Goal: Use online tool/utility

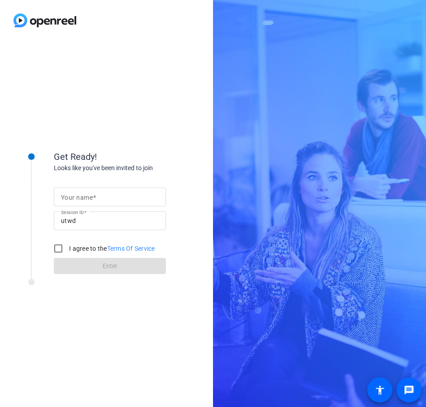
click at [88, 194] on mat-label "Your name" at bounding box center [77, 197] width 32 height 7
click at [88, 194] on input "Your name" at bounding box center [110, 197] width 98 height 11
type input "[PERSON_NAME]"
click at [59, 243] on input "I agree to the Terms Of Service" at bounding box center [58, 249] width 18 height 18
checkbox input "true"
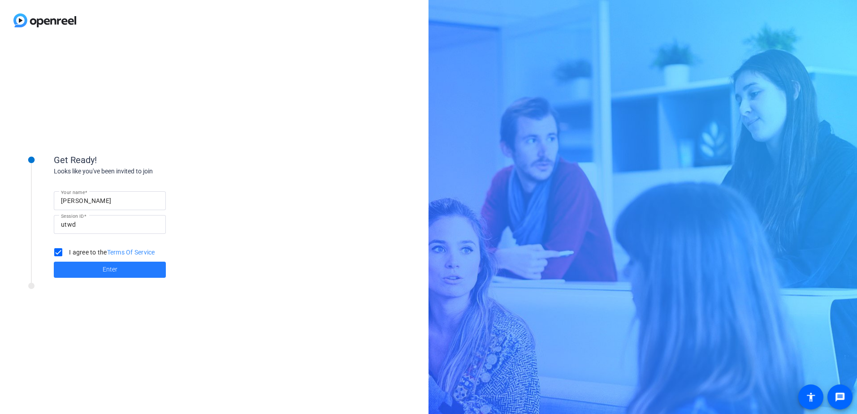
click at [111, 265] on span "Enter" at bounding box center [110, 269] width 15 height 9
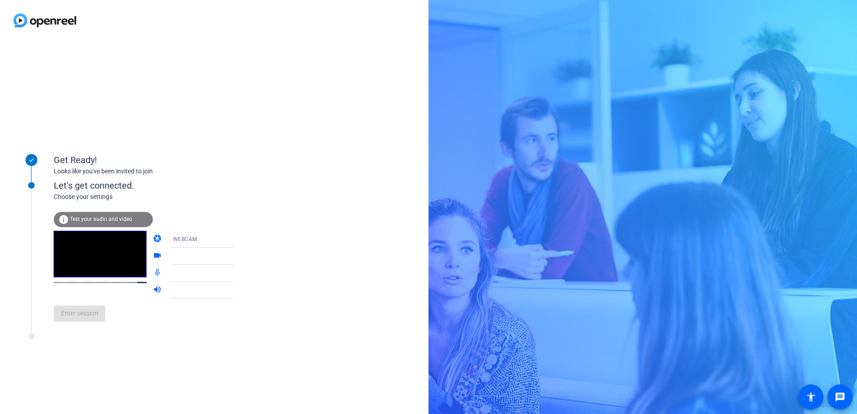
click at [120, 217] on span "Test your audio and video" at bounding box center [101, 219] width 62 height 6
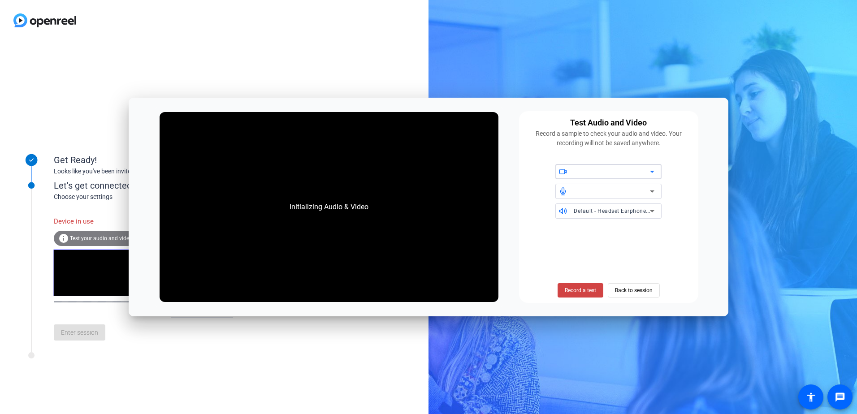
click at [425, 175] on icon at bounding box center [652, 171] width 11 height 11
click at [425, 289] on span "Record a test" at bounding box center [580, 290] width 31 height 8
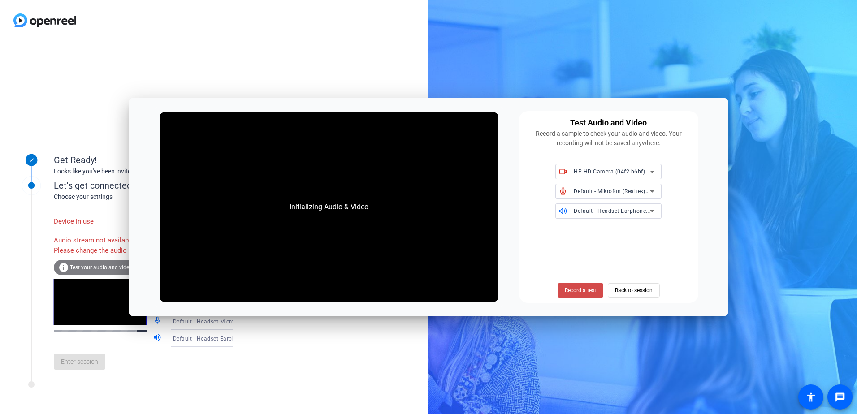
click at [425, 293] on span "Record a test" at bounding box center [580, 290] width 31 height 8
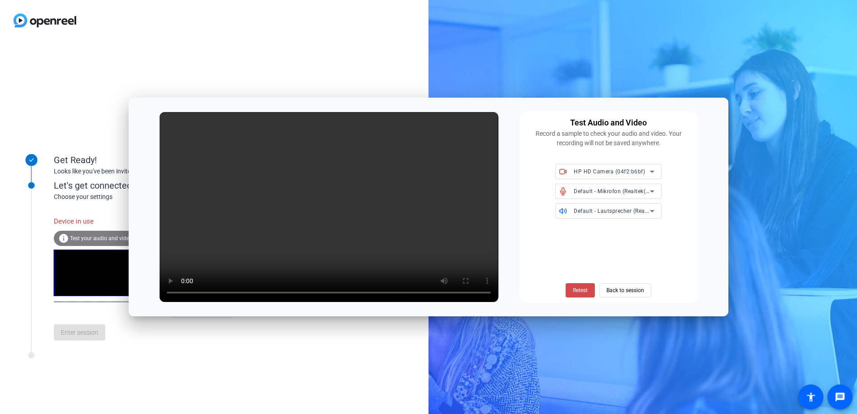
click at [425, 292] on span "Retest" at bounding box center [580, 290] width 15 height 8
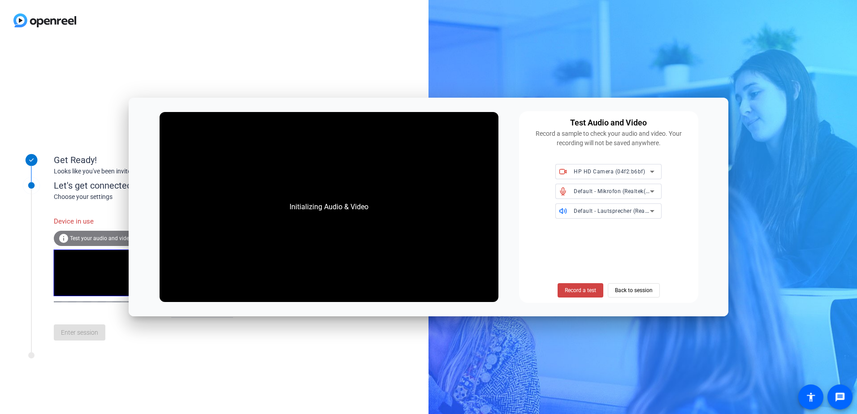
click at [425, 292] on span "Record a test" at bounding box center [580, 290] width 31 height 8
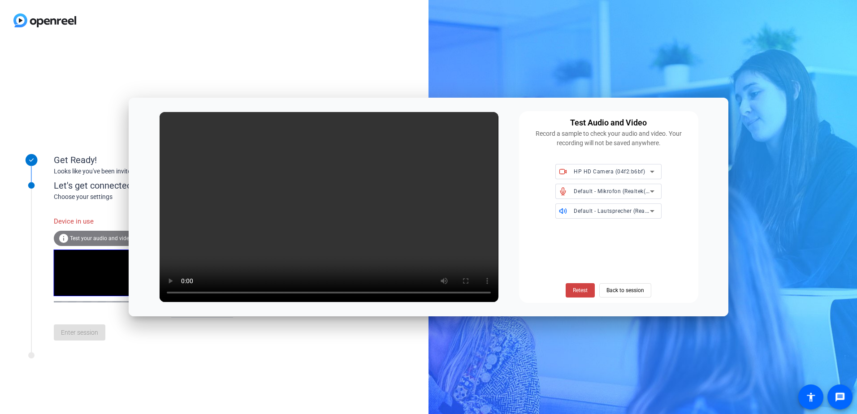
click at [425, 250] on div "Retest Back to session" at bounding box center [608, 262] width 168 height 72
click at [425, 288] on span "Back to session" at bounding box center [625, 290] width 38 height 17
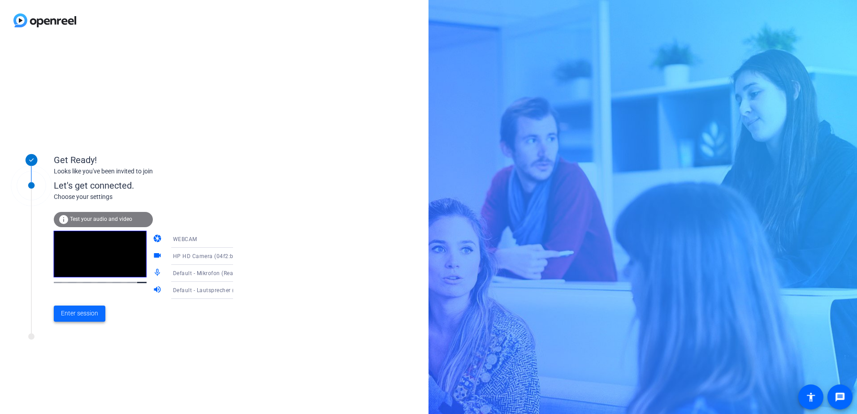
click at [85, 320] on span at bounding box center [80, 314] width 52 height 22
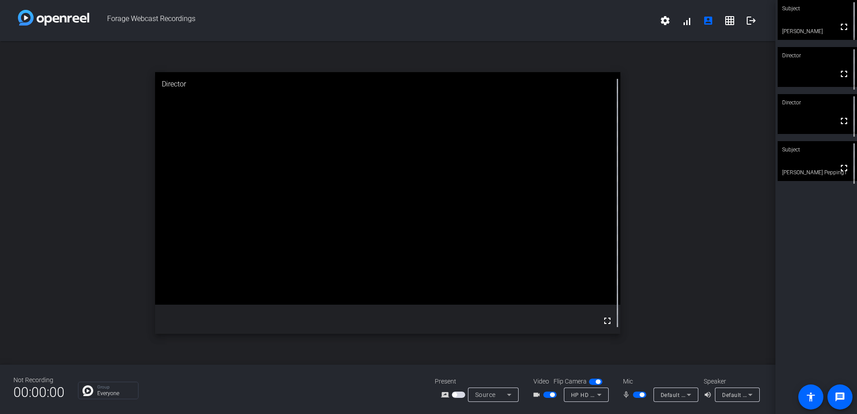
click at [335, 339] on div "open_in_new Director fullscreen" at bounding box center [387, 203] width 775 height 324
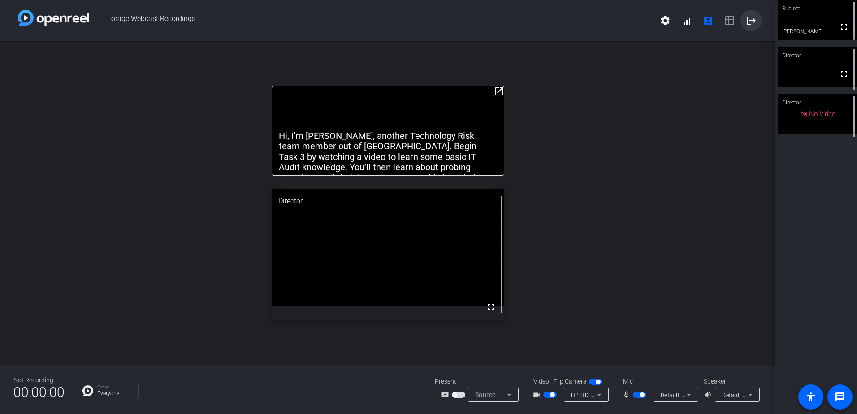
click at [425, 16] on mat-icon "logout" at bounding box center [751, 20] width 11 height 11
